Goal: Task Accomplishment & Management: Use online tool/utility

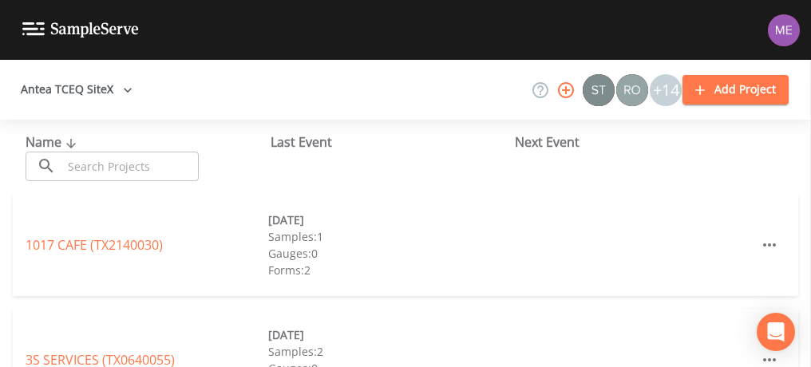
click at [86, 164] on input "text" at bounding box center [130, 167] width 137 height 30
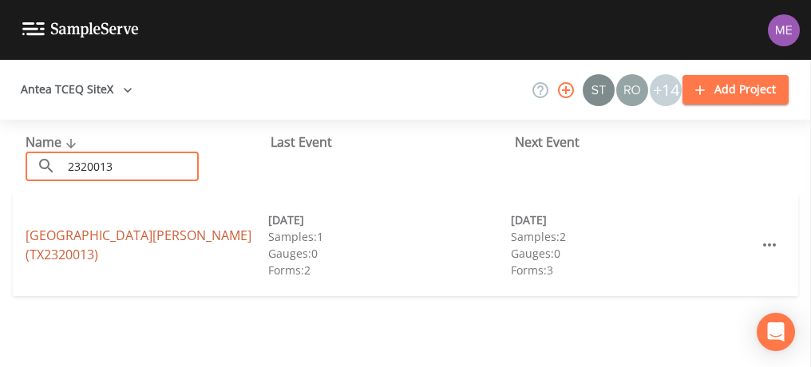
type input "2320013"
click at [63, 237] on link "[GEOGRAPHIC_DATA][PERSON_NAME] (TX2320013)" at bounding box center [139, 245] width 226 height 37
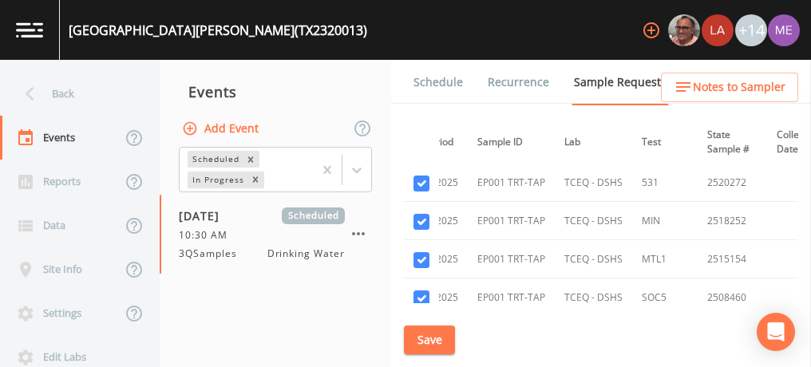
scroll to position [547, 0]
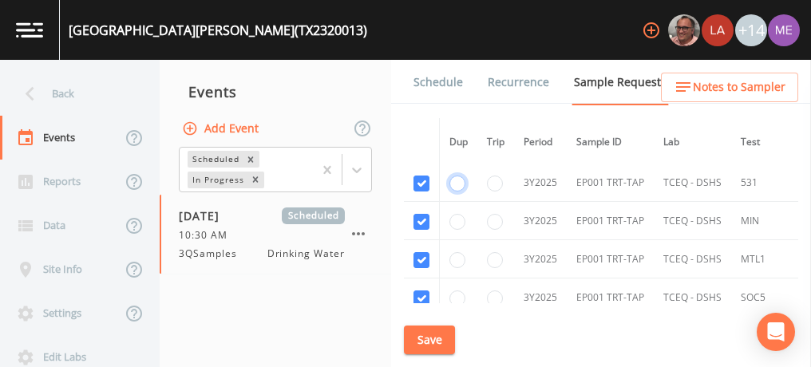
click at [463, 181] on input "radio" at bounding box center [457, 184] width 16 height 16
radio input "true"
click at [435, 339] on button "Save" at bounding box center [429, 341] width 51 height 30
click at [414, 335] on button "Save" at bounding box center [429, 341] width 51 height 30
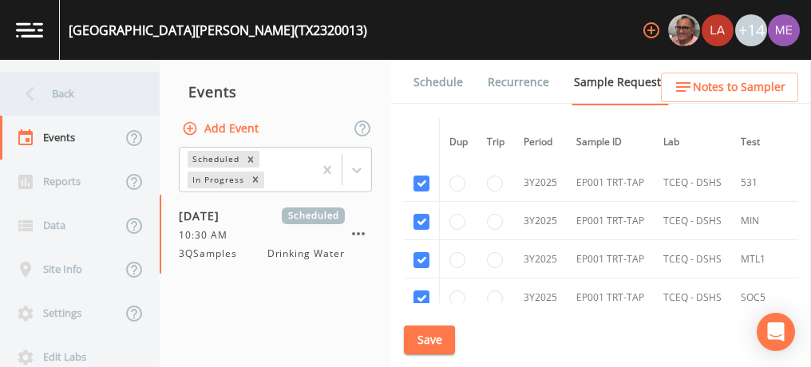
click at [66, 93] on div "Back" at bounding box center [72, 94] width 144 height 44
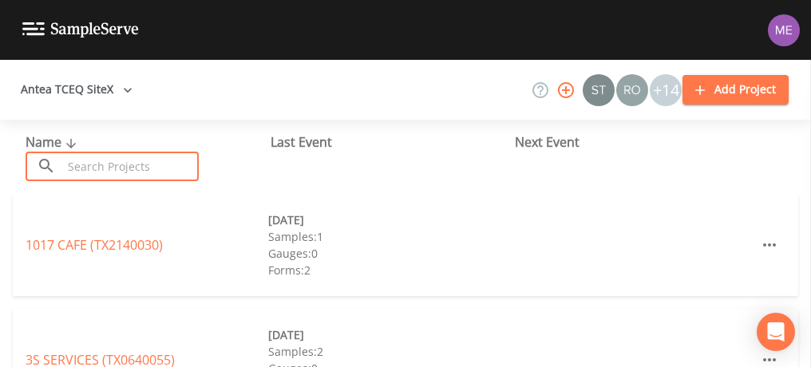
click at [118, 172] on input "text" at bounding box center [130, 167] width 137 height 30
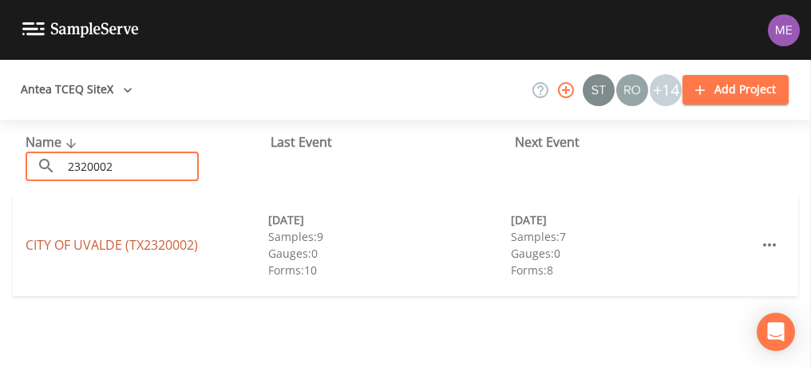
type input "2320002"
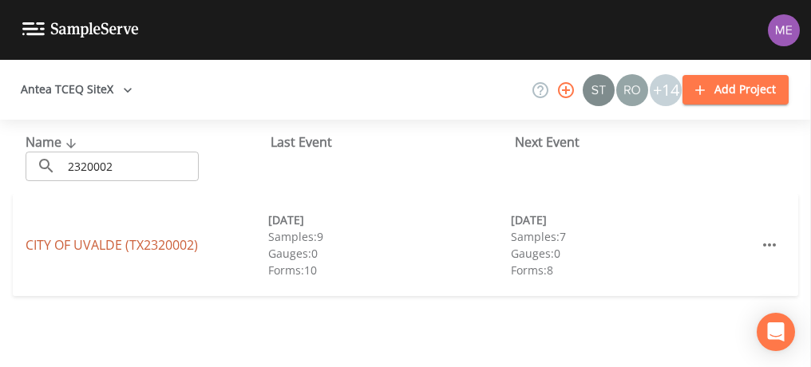
click at [90, 243] on link "CITY OF [GEOGRAPHIC_DATA] (TX2320002)" at bounding box center [112, 245] width 172 height 18
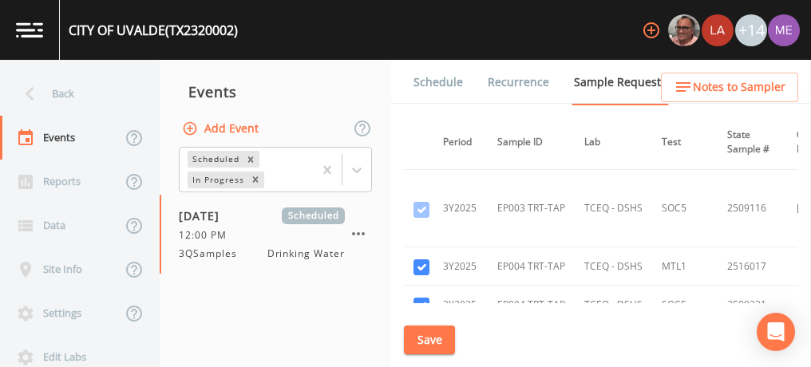
scroll to position [5657, 0]
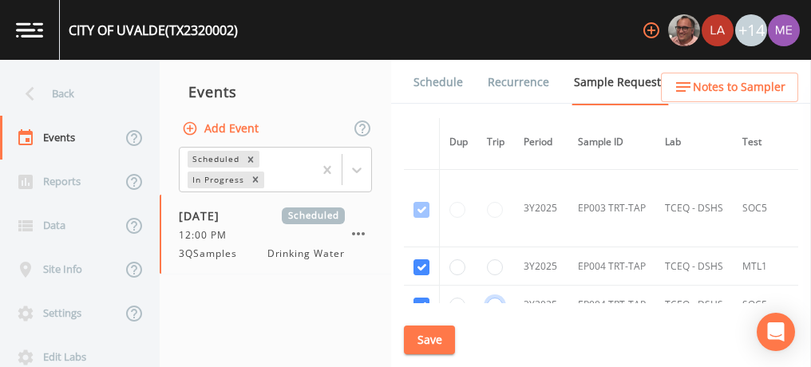
click at [493, 298] on input "radio" at bounding box center [495, 306] width 16 height 16
radio input "true"
click at [433, 347] on button "Save" at bounding box center [429, 341] width 51 height 30
